Goal: Obtain resource: Obtain resource

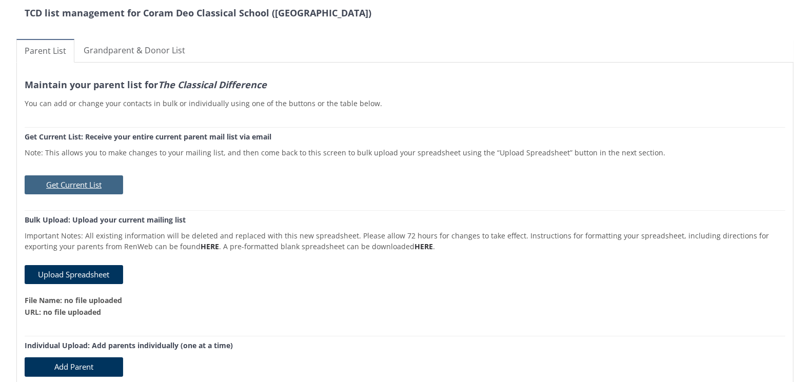
click at [105, 186] on button "Get Current List" at bounding box center [74, 184] width 99 height 19
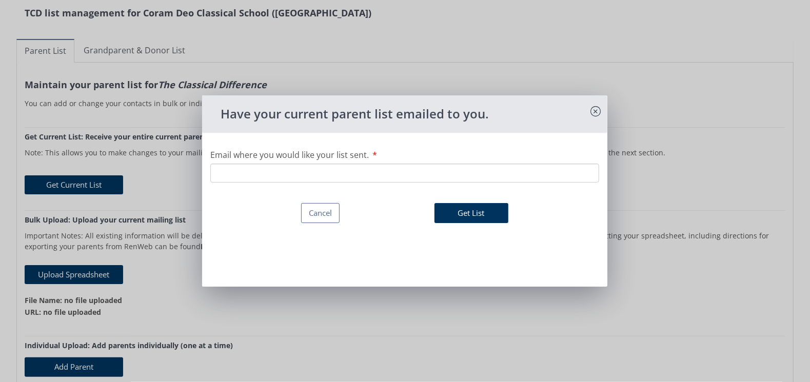
click at [285, 173] on input "Email where you would like your list sent." at bounding box center [404, 173] width 389 height 19
type input "[EMAIL_ADDRESS][DOMAIN_NAME]"
click at [442, 214] on button "Get List" at bounding box center [472, 213] width 74 height 20
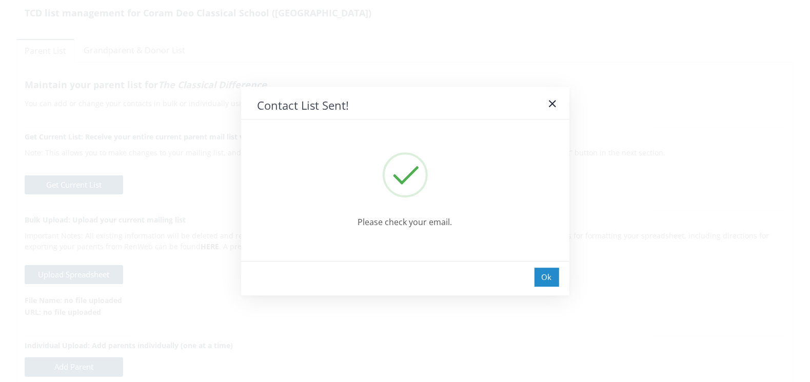
click at [543, 274] on div "Ok" at bounding box center [547, 277] width 25 height 19
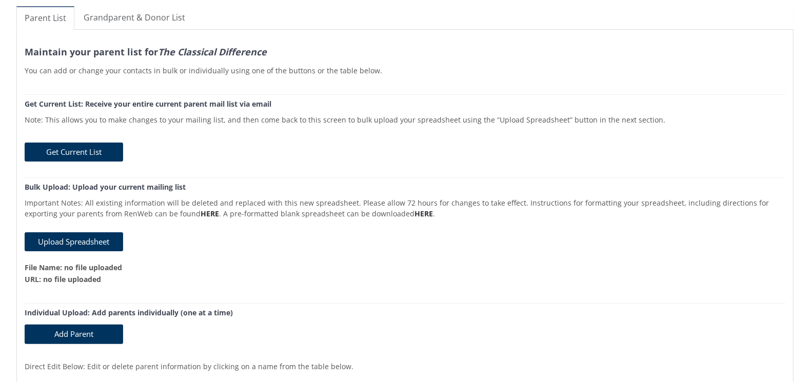
scroll to position [51, 0]
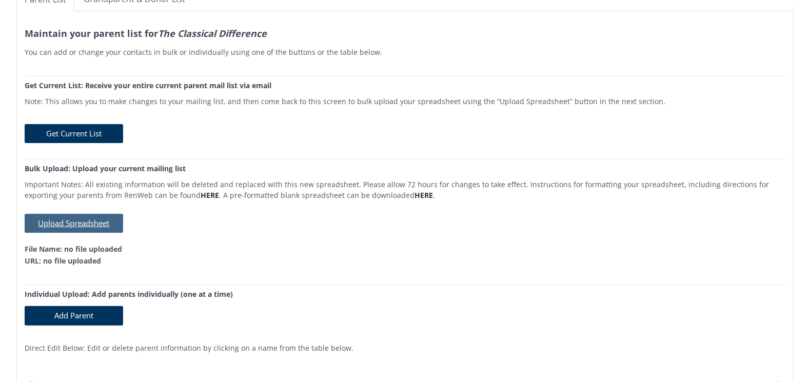
click at [71, 223] on button "Upload Spreadsheet" at bounding box center [74, 223] width 99 height 19
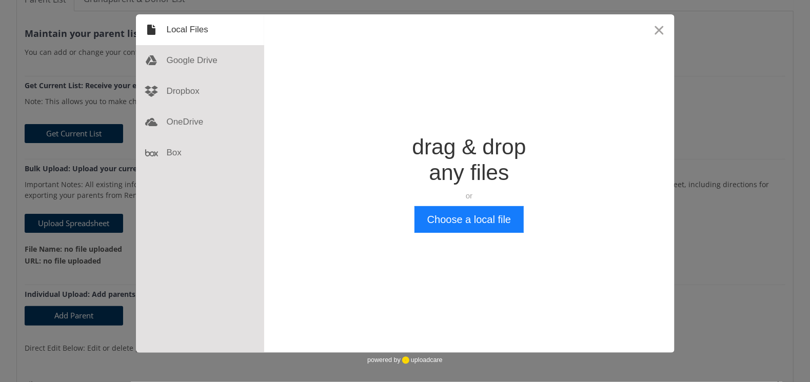
click at [76, 316] on div "Drop a file here drag & drop any files or Upload files from your computer Choos…" at bounding box center [405, 191] width 810 height 382
click at [655, 29] on button "Close" at bounding box center [659, 29] width 31 height 31
